Goal: Transaction & Acquisition: Purchase product/service

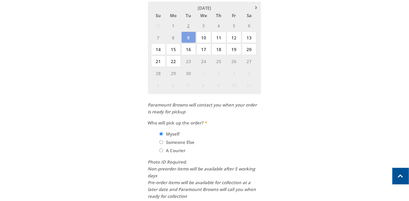
scroll to position [314, 0]
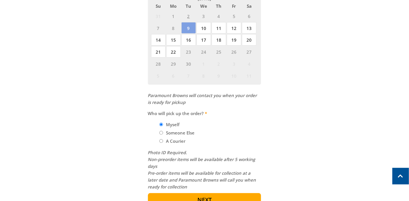
click at [161, 133] on input "Someone Else" at bounding box center [161, 133] width 4 height 4
radio input "true"
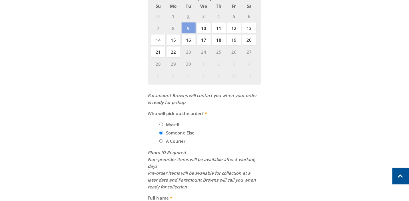
click at [162, 124] on input "Myself" at bounding box center [161, 125] width 4 height 4
radio input "true"
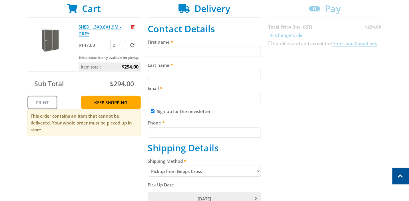
scroll to position [86, 0]
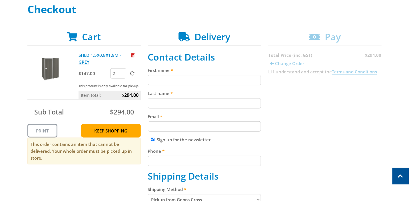
click at [173, 79] on input "First name" at bounding box center [204, 80] width 113 height 10
type input "[PERSON_NAME]"
type input "Stoockdale"
type input "[PERSON_NAME][EMAIL_ADDRESS][PERSON_NAME][DOMAIN_NAME]"
click at [152, 140] on input "Sign up for the newsletter" at bounding box center [153, 140] width 4 height 4
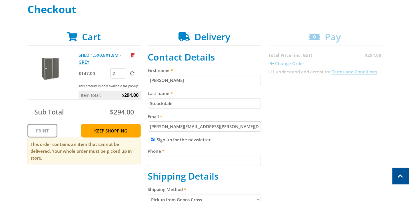
checkbox input "false"
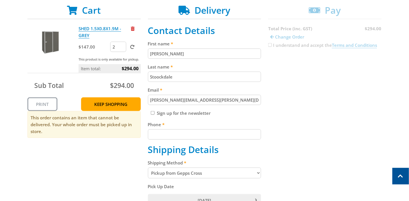
scroll to position [142, 0]
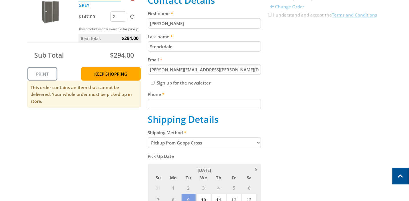
click at [179, 104] on input "Phone" at bounding box center [204, 104] width 113 height 10
type input "0451670681"
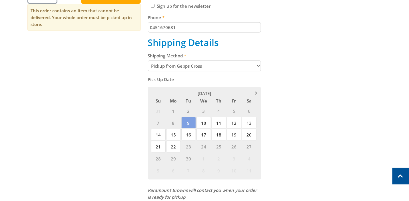
scroll to position [228, 0]
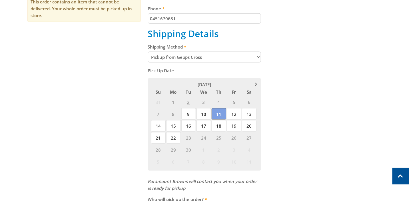
click at [218, 113] on span "11" at bounding box center [219, 113] width 15 height 11
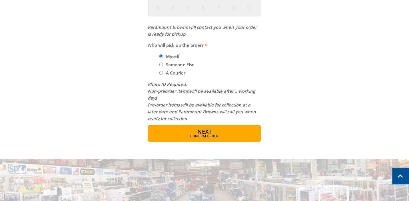
scroll to position [400, 0]
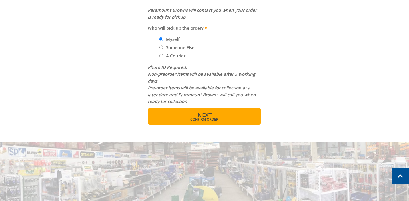
click at [209, 118] on span "Confirm order" at bounding box center [204, 119] width 89 height 3
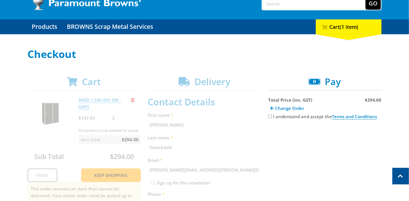
scroll to position [31, 0]
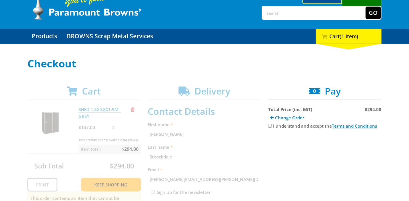
click at [270, 126] on input "I understand and accept the Terms and Conditions" at bounding box center [270, 126] width 4 height 4
checkbox input "true"
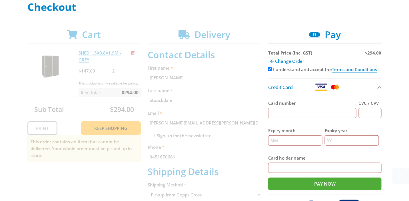
scroll to position [89, 0]
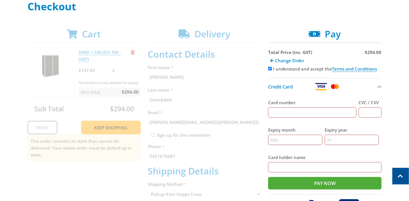
click at [297, 111] on input "Card number" at bounding box center [312, 112] width 88 height 10
type input "[CREDIT_CARD_NUMBER]"
click at [369, 116] on input "CVC / CVV" at bounding box center [370, 112] width 23 height 10
type input "373"
click at [280, 141] on input "Expiry month" at bounding box center [295, 140] width 54 height 10
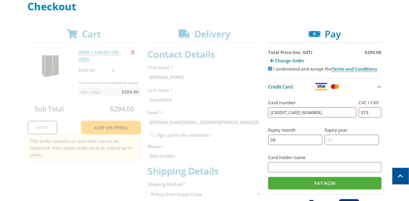
type input "09"
click at [335, 141] on input "Expiry year" at bounding box center [352, 140] width 54 height 10
type input "26"
click at [304, 165] on input "Card holder name" at bounding box center [324, 167] width 113 height 10
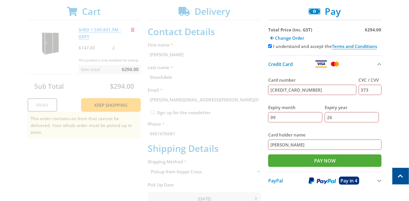
scroll to position [117, 0]
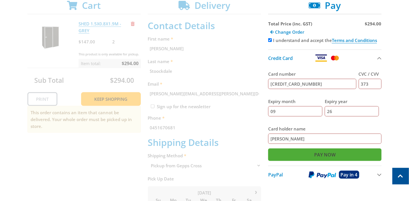
type input "[PERSON_NAME]"
click at [342, 153] on input "Pay Now" at bounding box center [324, 154] width 113 height 13
type input "Paying..."
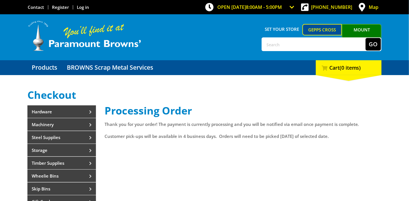
click at [326, 29] on link "Gepps Cross" at bounding box center [322, 29] width 40 height 11
